Goal: Navigation & Orientation: Find specific page/section

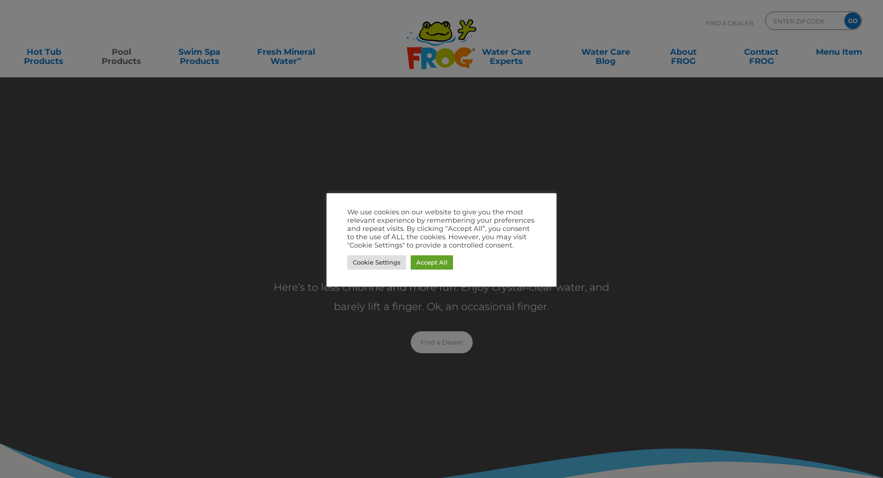
click at [365, 203] on div "We use cookies on our website to give you the most relevant experience by remem…" at bounding box center [442, 239] width 230 height 93
click at [441, 266] on link "Accept All" at bounding box center [432, 262] width 42 height 14
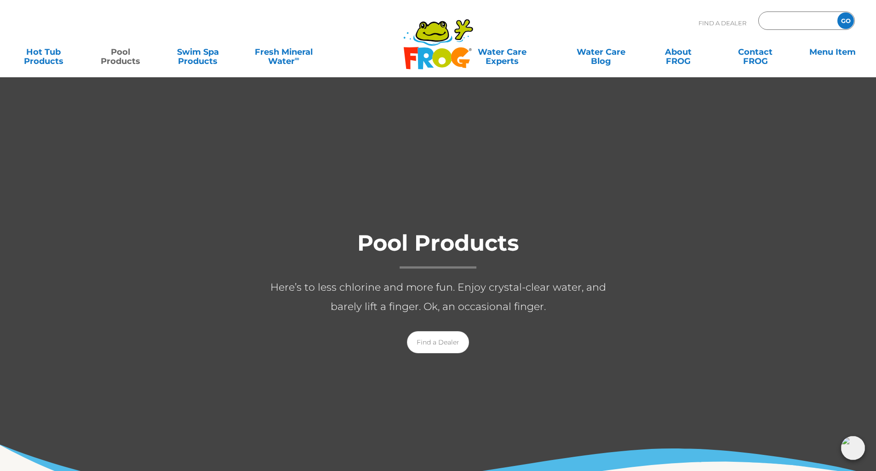
click at [795, 18] on input "Zip Code Form" at bounding box center [797, 20] width 62 height 13
type input "48377"
click at [838, 12] on input "GO" at bounding box center [846, 20] width 17 height 17
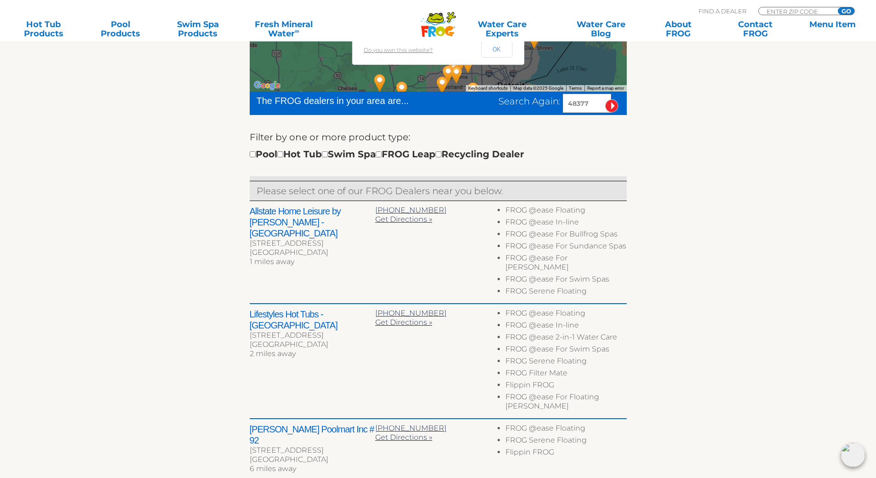
scroll to position [253, 0]
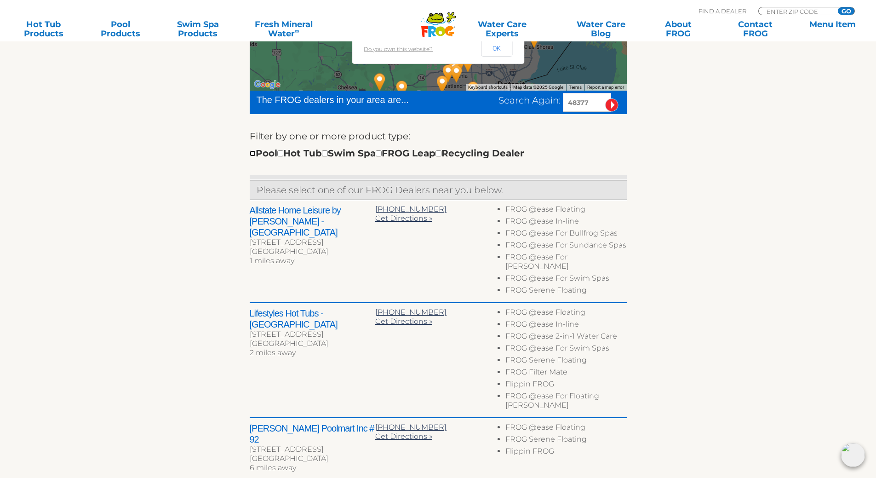
click at [252, 154] on input "checkbox" at bounding box center [253, 153] width 6 height 6
checkbox input "true"
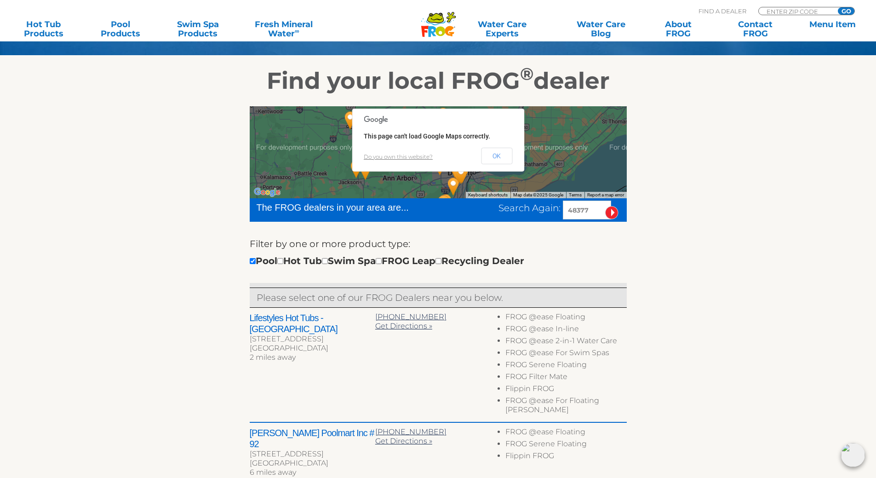
scroll to position [137, 0]
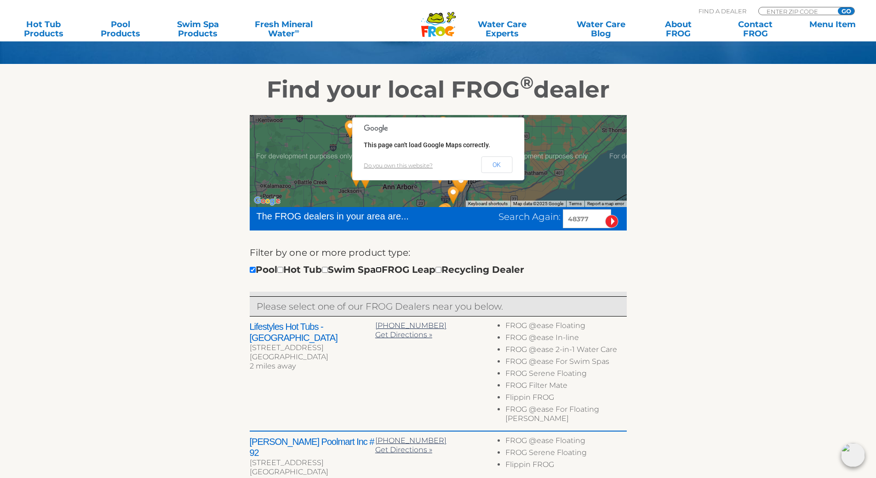
click at [382, 270] on input "checkbox" at bounding box center [379, 270] width 6 height 6
checkbox input "true"
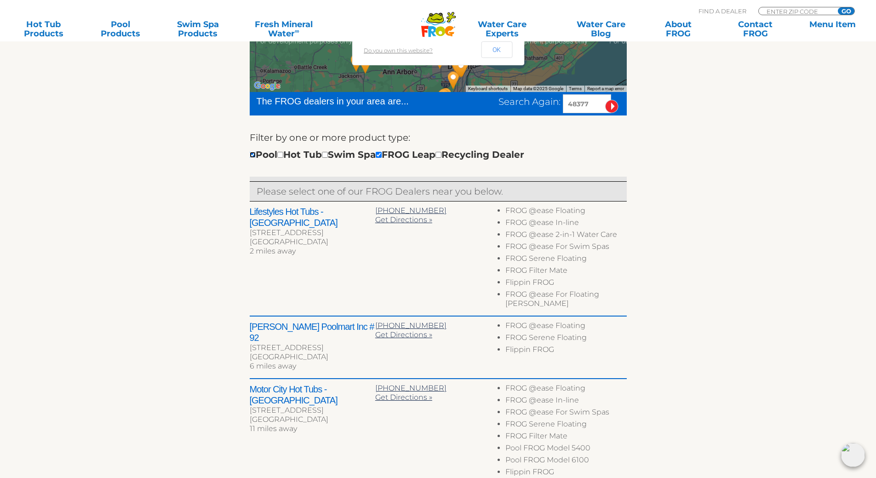
click at [250, 152] on input "checkbox" at bounding box center [253, 155] width 6 height 6
checkbox input "false"
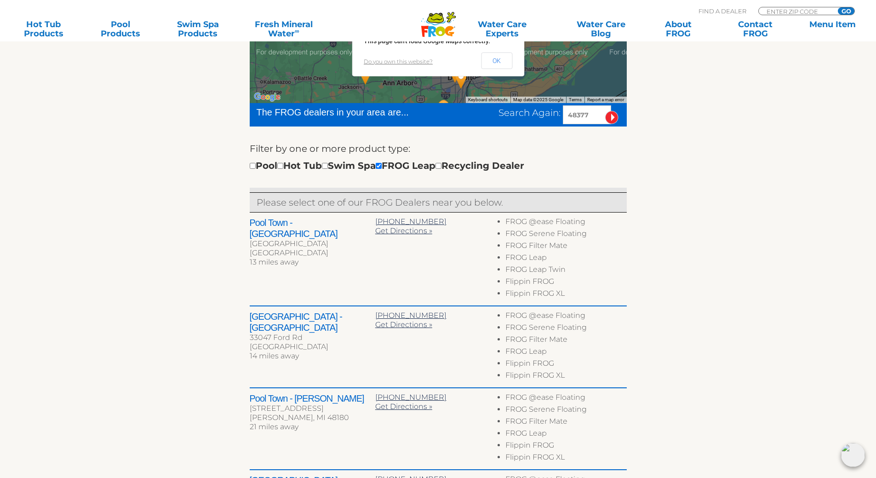
scroll to position [217, 0]
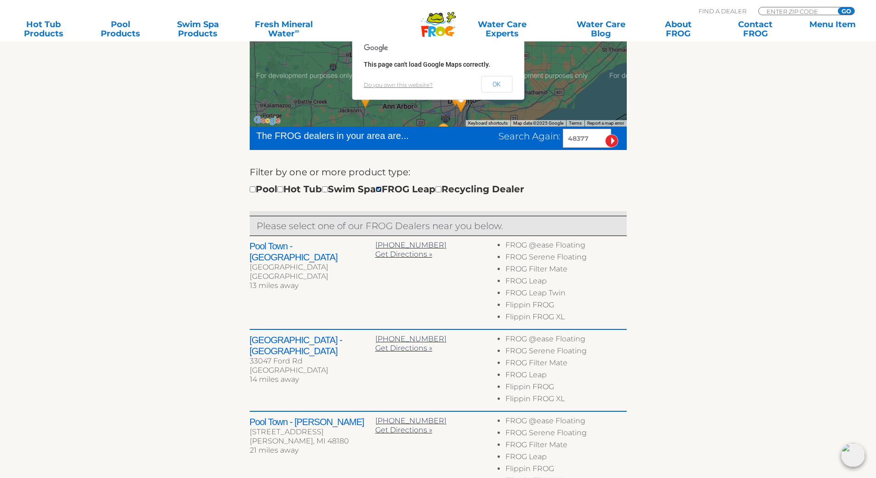
click at [382, 188] on input "checkbox" at bounding box center [379, 189] width 6 height 6
checkbox input "false"
click at [262, 189] on div "Pool Hot Tub Swim Spa FROG Leap Recycling Dealer" at bounding box center [387, 189] width 275 height 15
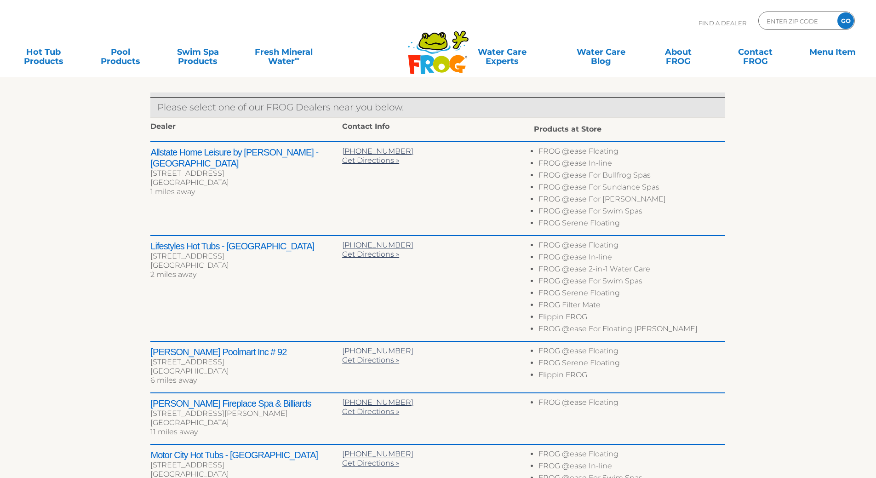
scroll to position [252, 0]
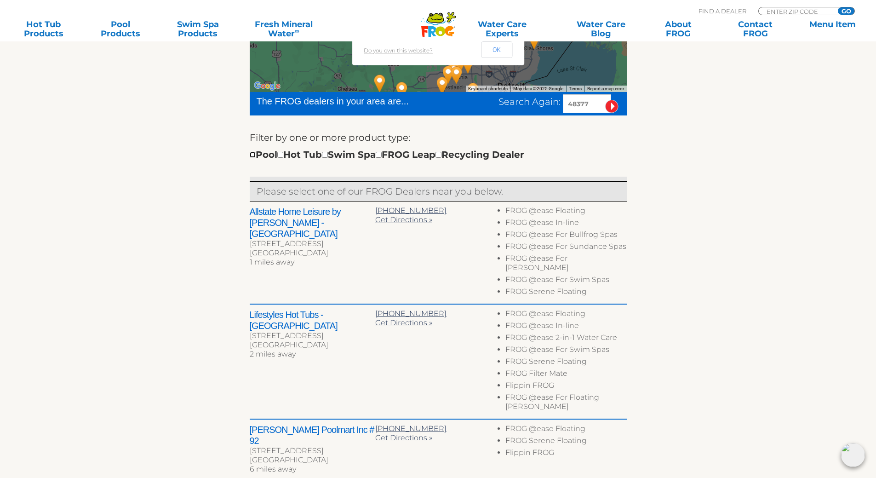
click at [253, 154] on input "checkbox" at bounding box center [253, 155] width 6 height 6
checkbox input "true"
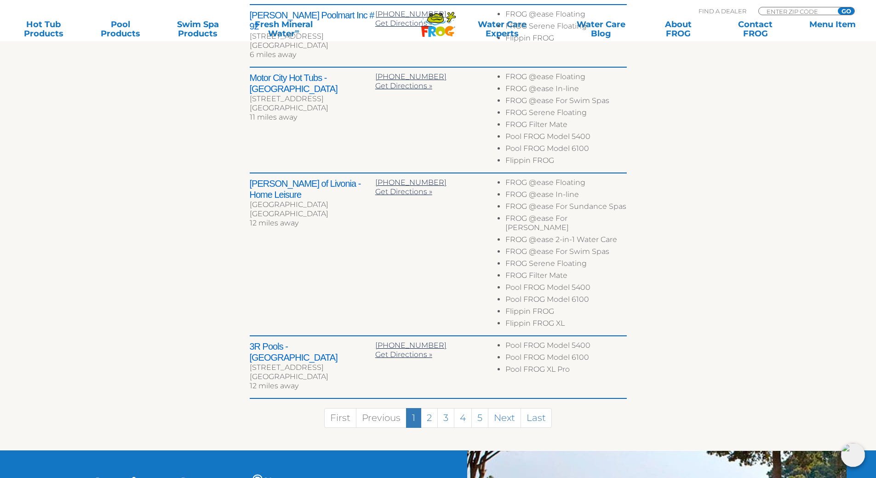
scroll to position [608, 0]
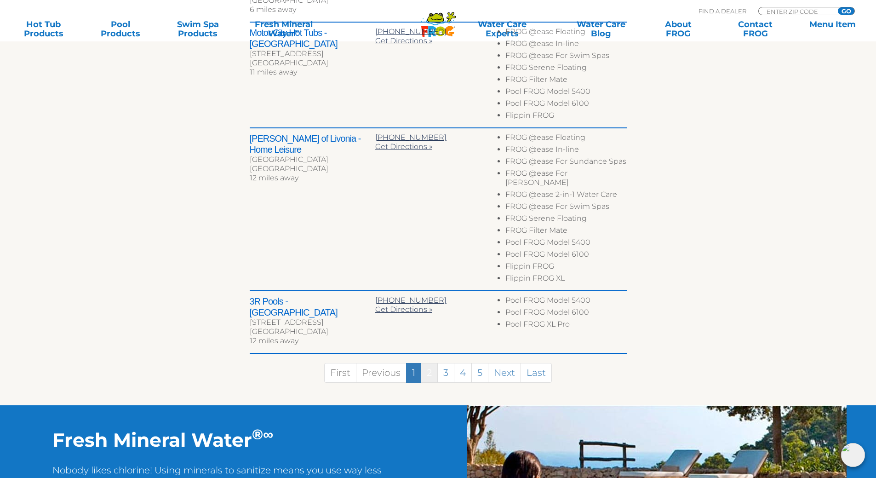
click at [436, 363] on link "2" at bounding box center [429, 373] width 17 height 20
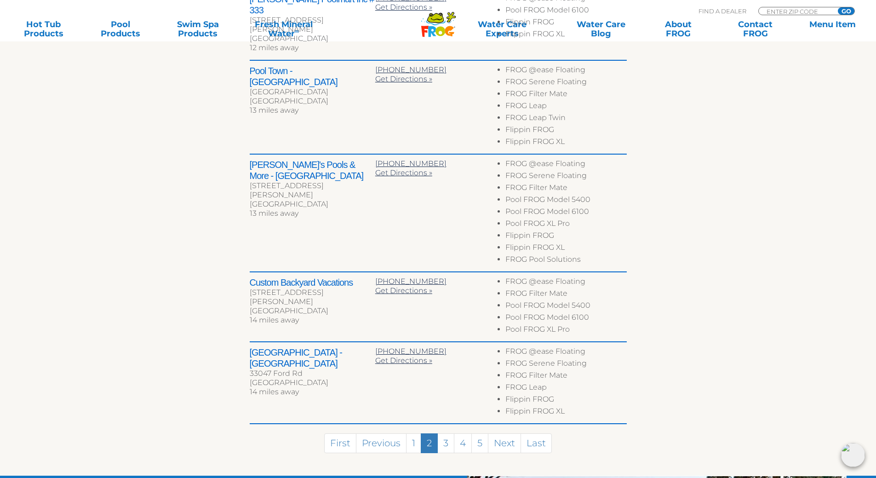
scroll to position [504, 0]
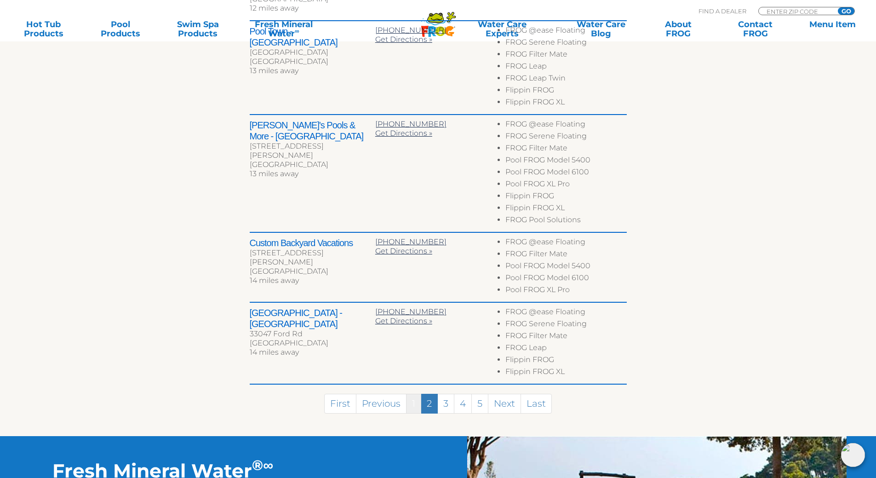
click at [409, 394] on link "1" at bounding box center [413, 404] width 15 height 20
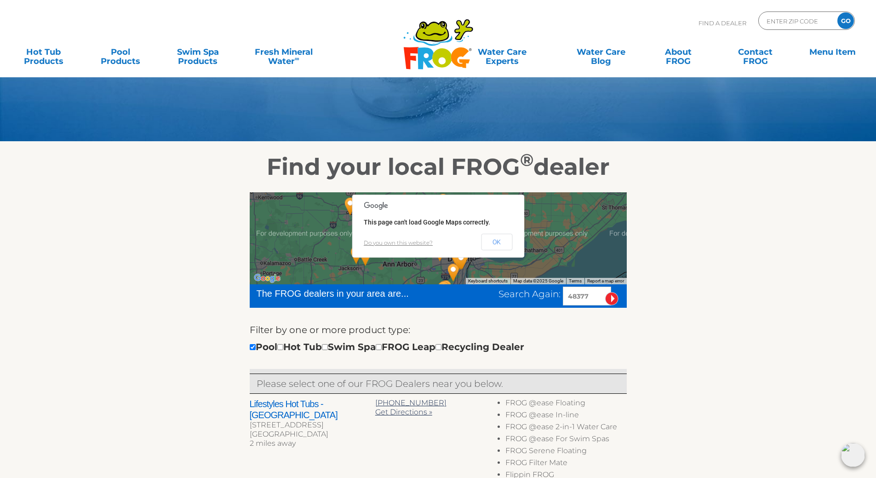
scroll to position [68, 0]
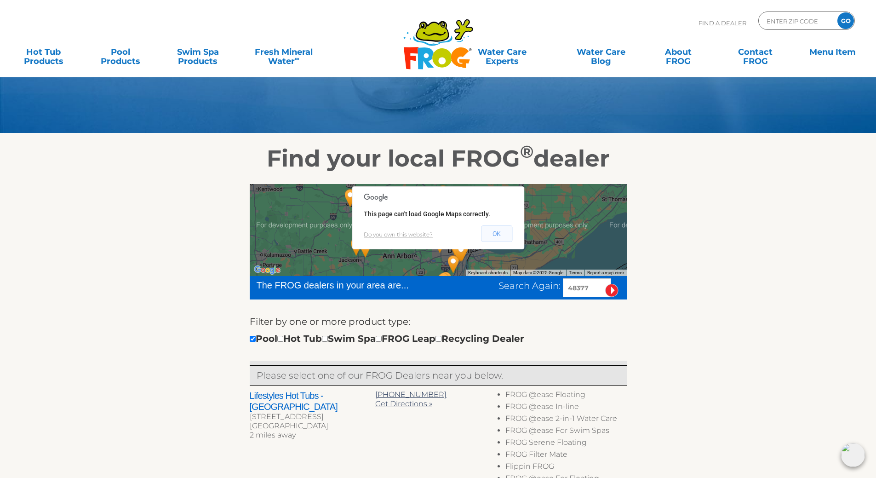
click at [495, 236] on button "OK" at bounding box center [496, 233] width 31 height 17
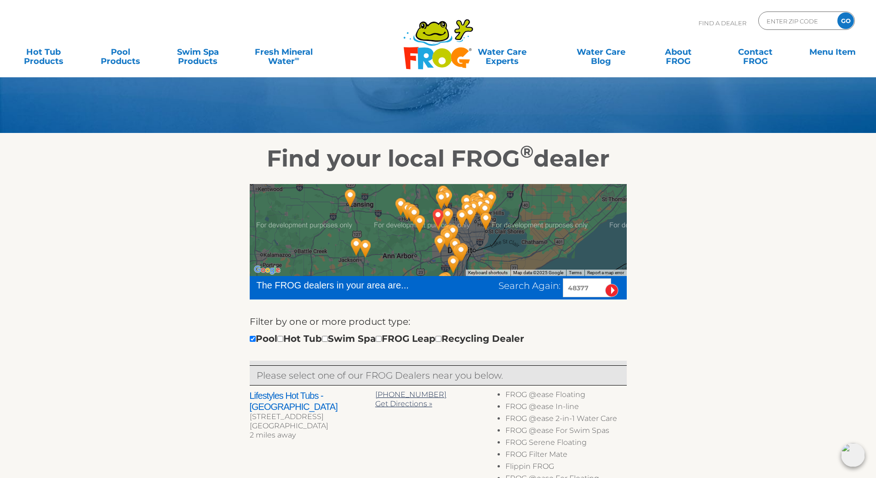
click at [304, 394] on h2 "Lifestyles Hot Tubs - [GEOGRAPHIC_DATA]" at bounding box center [313, 401] width 126 height 22
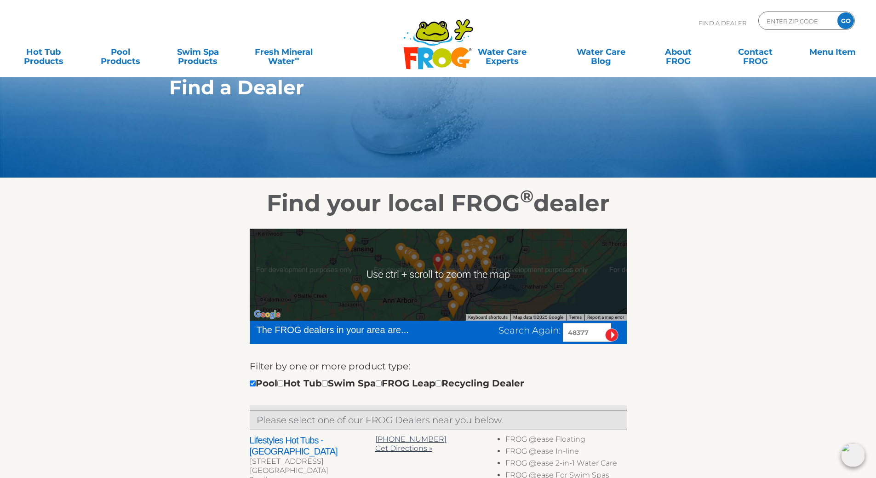
scroll to position [0, 0]
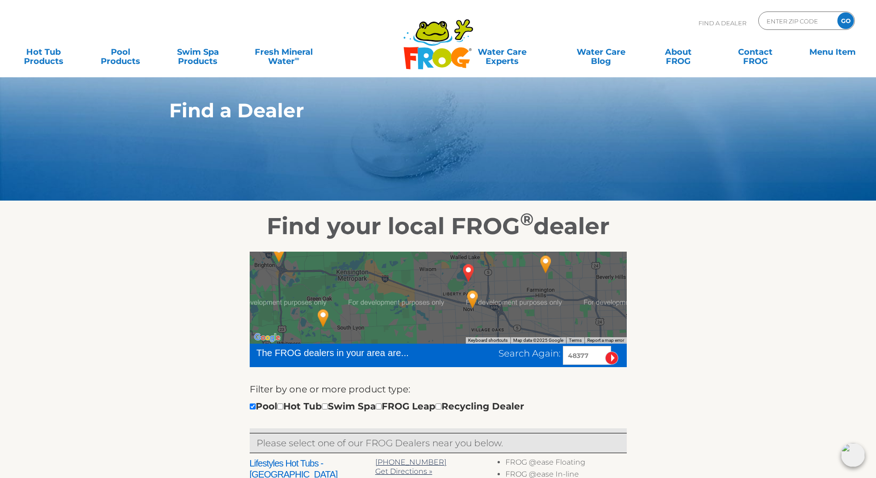
drag, startPoint x: 475, startPoint y: 316, endPoint x: 465, endPoint y: 291, distance: 27.0
click at [465, 291] on img "Lifestyles Hot Tubs - Novi - 2 miles away." at bounding box center [472, 299] width 21 height 25
click at [465, 273] on img "NOVI, MI 48377" at bounding box center [468, 272] width 21 height 25
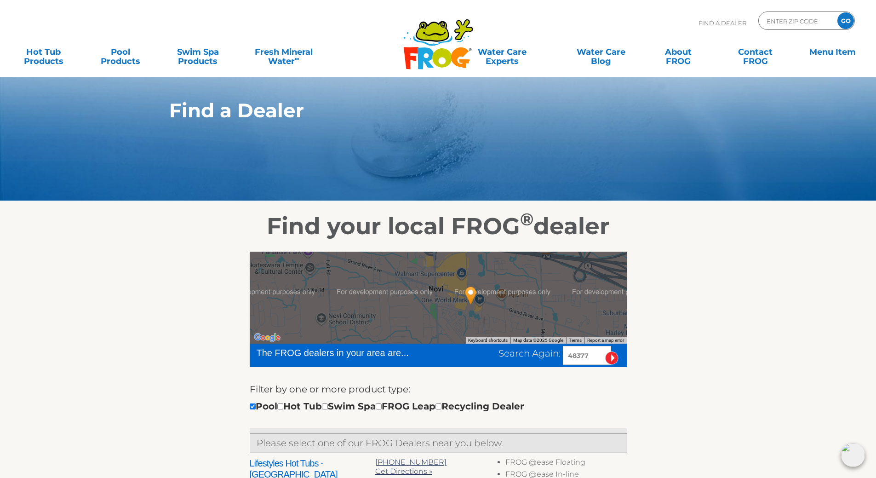
drag, startPoint x: 485, startPoint y: 314, endPoint x: 488, endPoint y: 286, distance: 28.7
click at [488, 286] on div at bounding box center [438, 298] width 377 height 92
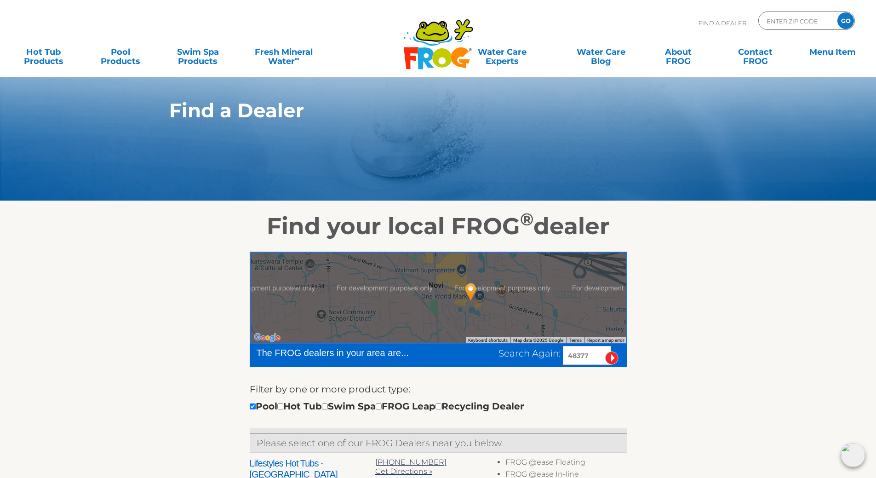
click at [473, 288] on img "Lifestyles Hot Tubs - Novi - 2 miles away." at bounding box center [470, 291] width 21 height 25
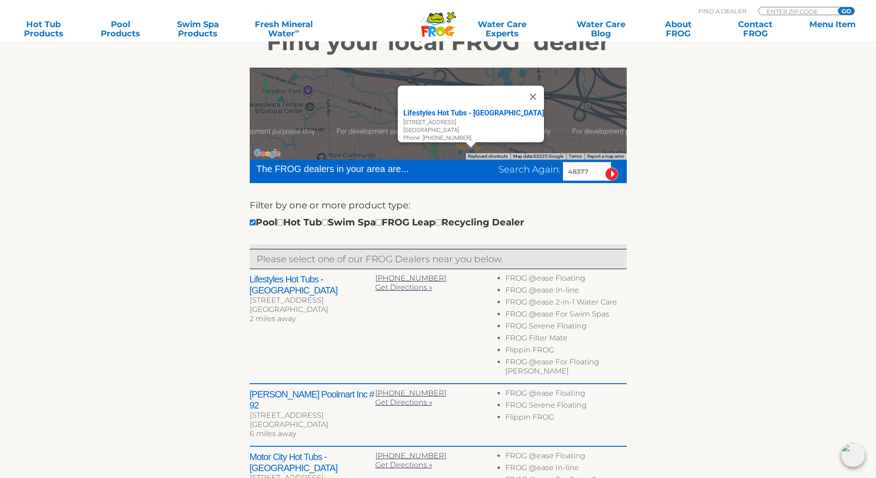
scroll to position [172, 0]
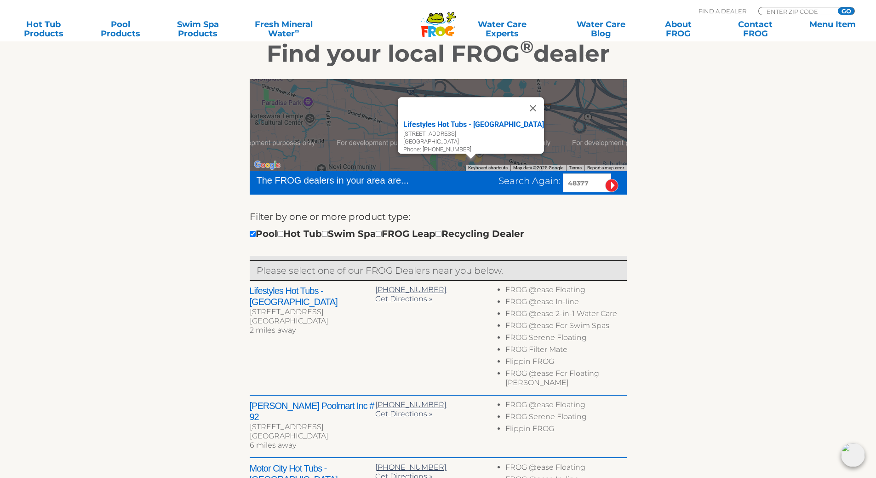
click at [587, 184] on input "48377" at bounding box center [587, 182] width 48 height 19
click at [588, 184] on input "48377" at bounding box center [587, 182] width 48 height 19
type input "48164"
click at [605, 179] on input "image" at bounding box center [611, 185] width 13 height 13
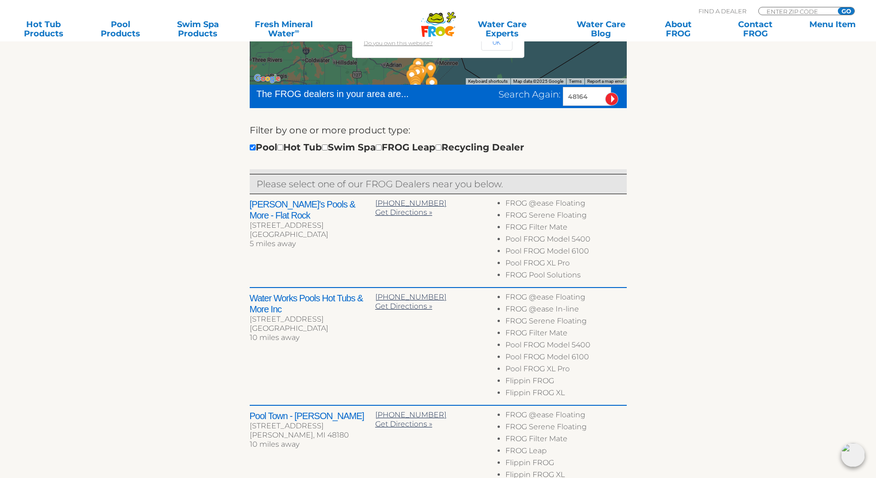
scroll to position [252, 0]
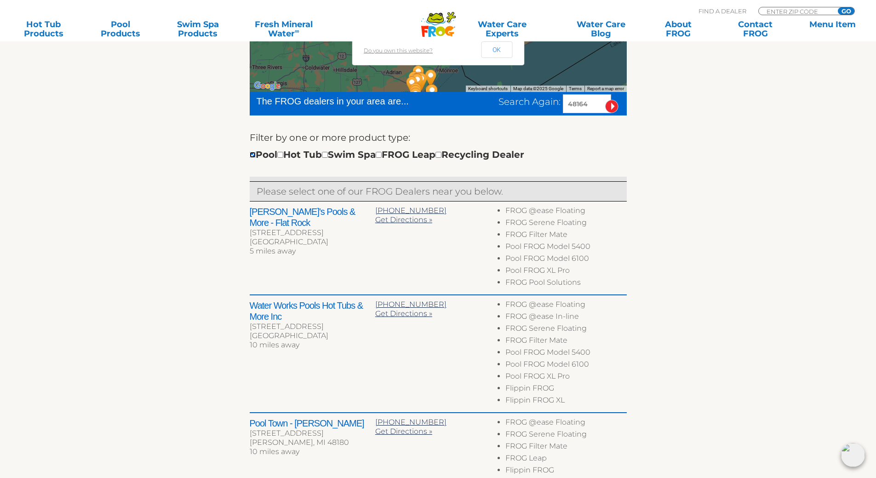
click at [254, 154] on input "checkbox" at bounding box center [253, 155] width 6 height 6
checkbox input "false"
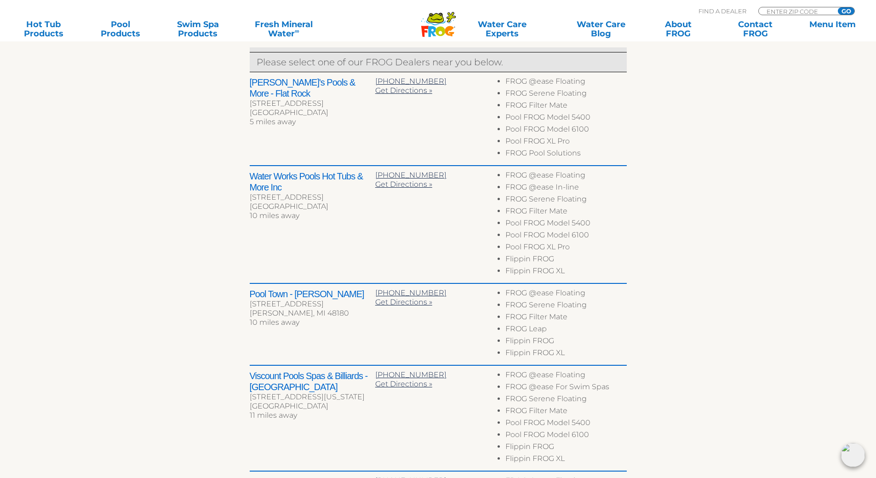
scroll to position [378, 0]
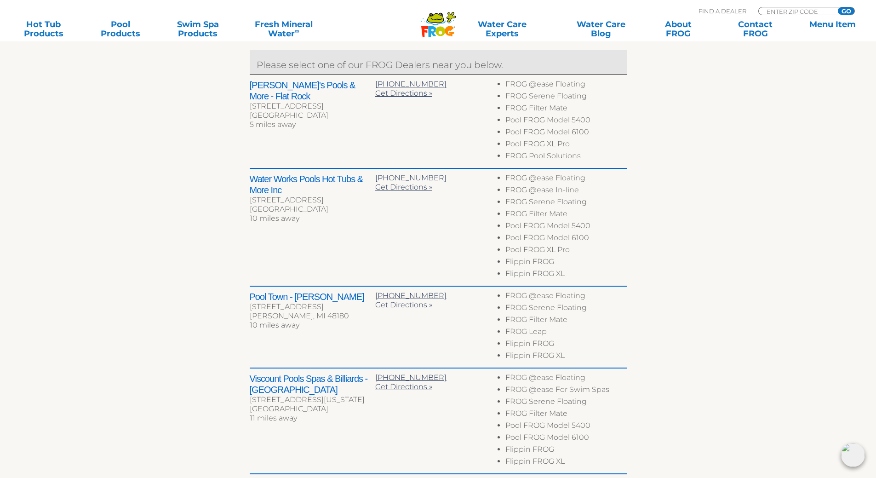
click at [286, 87] on h2 "[PERSON_NAME]'s Pools & More - Flat Rock" at bounding box center [313, 91] width 126 height 22
click at [389, 94] on span "Get Directions »" at bounding box center [403, 93] width 57 height 9
